Goal: Transaction & Acquisition: Purchase product/service

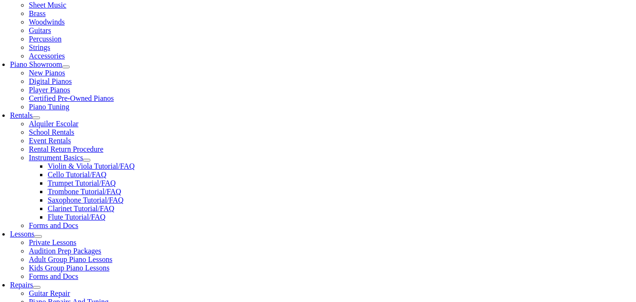
scroll to position [232, 0]
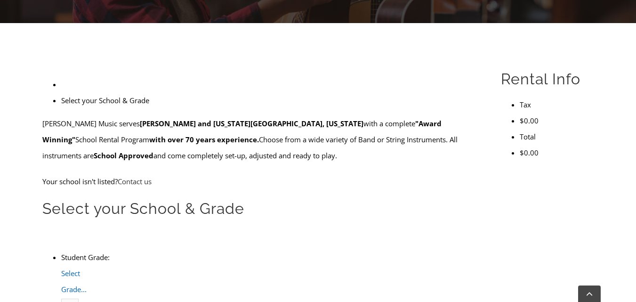
click at [79, 265] on div "Select Grade..." at bounding box center [69, 289] width 17 height 48
click at [129, 252] on div "3 3 4 5 6 7 8 9 10 11 12" at bounding box center [120, 257] width 17 height 11
drag, startPoint x: 153, startPoint y: 173, endPoint x: 147, endPoint y: 189, distance: 16.5
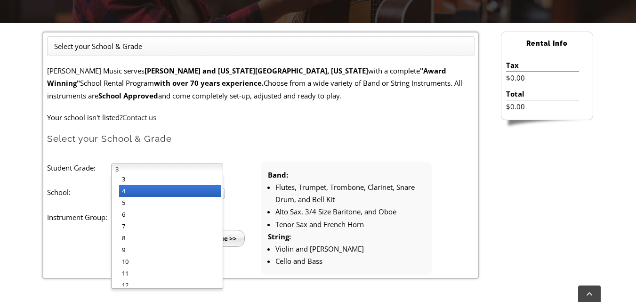
click at [147, 174] on div "3 3 4 5 6 7 8 9 10 11 12" at bounding box center [167, 168] width 112 height 11
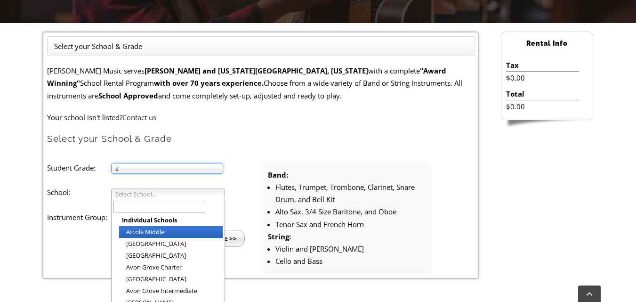
click at [147, 189] on span "Select School..." at bounding box center [163, 193] width 97 height 11
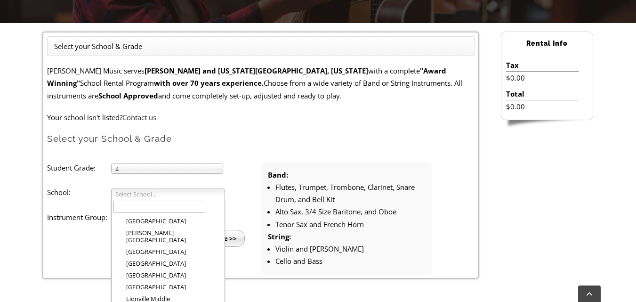
scroll to position [831, 0]
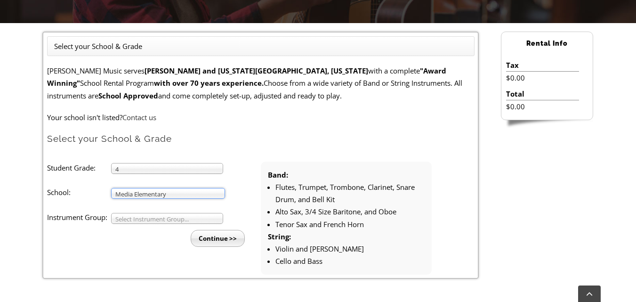
click at [163, 221] on span "Select Instrument Group..." at bounding box center [162, 218] width 95 height 11
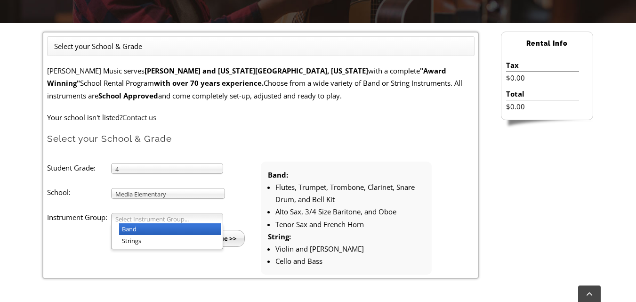
click at [163, 222] on span "Select Instrument Group..." at bounding box center [162, 218] width 95 height 11
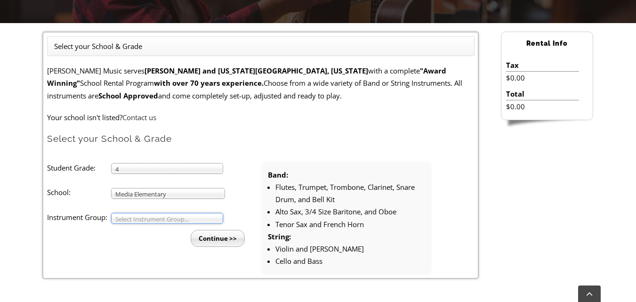
click at [216, 245] on input "Continue >>" at bounding box center [218, 238] width 54 height 17
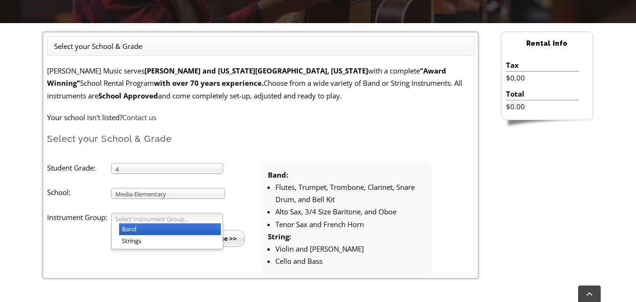
click at [158, 217] on span "Select Instrument Group..." at bounding box center [162, 218] width 95 height 11
click at [140, 227] on li "Band" at bounding box center [170, 229] width 102 height 12
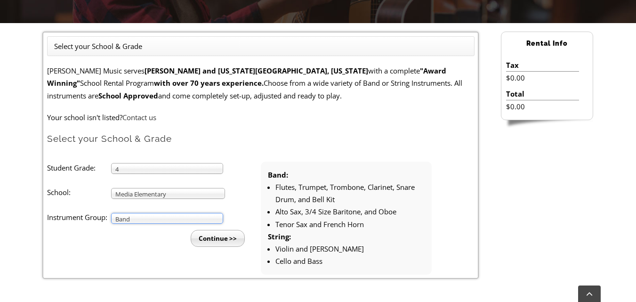
click at [234, 236] on input "Continue >>" at bounding box center [218, 238] width 54 height 17
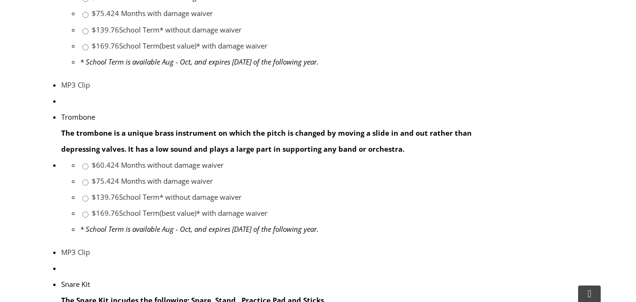
scroll to position [863, 0]
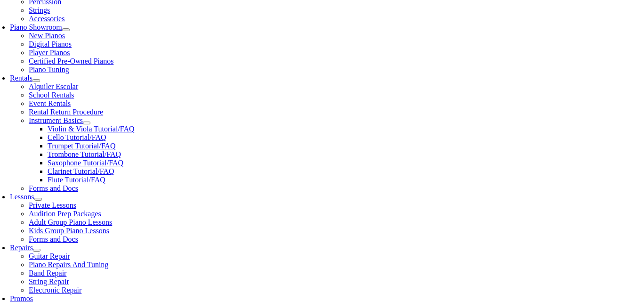
scroll to position [306, 0]
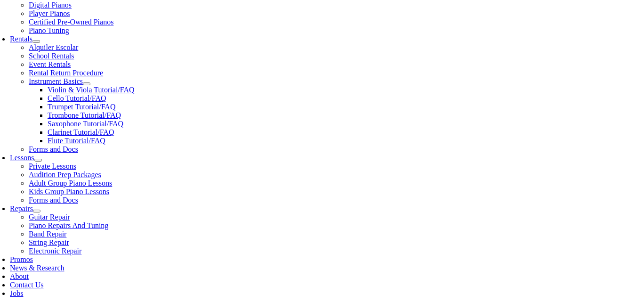
checkbox input"] "true"
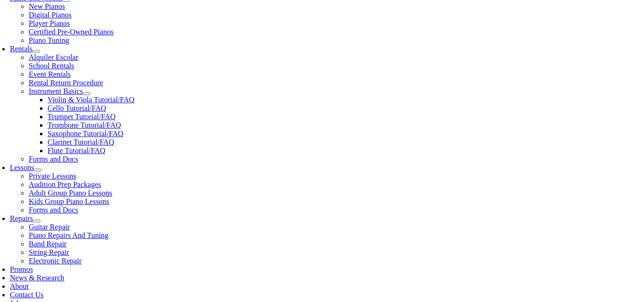
scroll to position [338, 0]
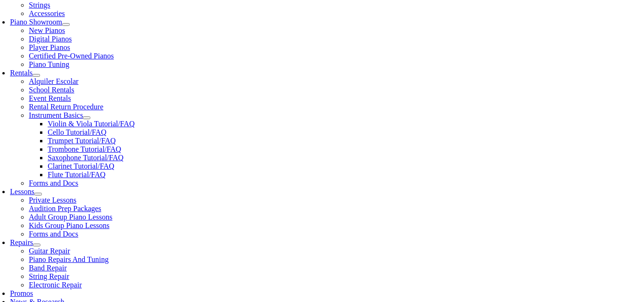
type input "1"
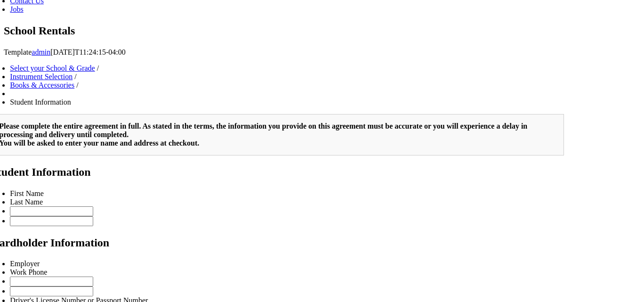
drag, startPoint x: 415, startPoint y: 501, endPoint x: 467, endPoint y: 625, distance: 134.1
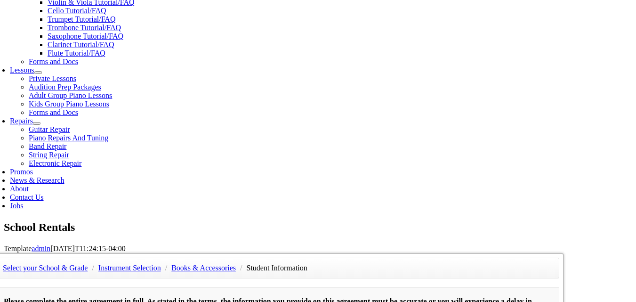
scroll to position [320, 0]
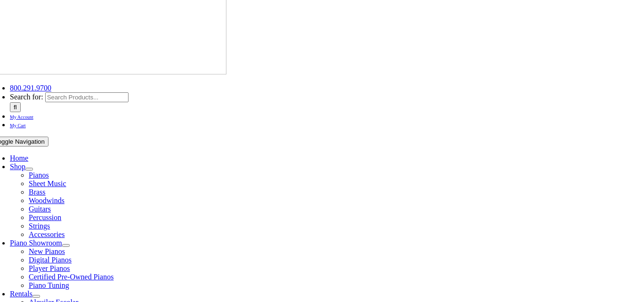
scroll to position [0, 0]
